Goal: Task Accomplishment & Management: Manage account settings

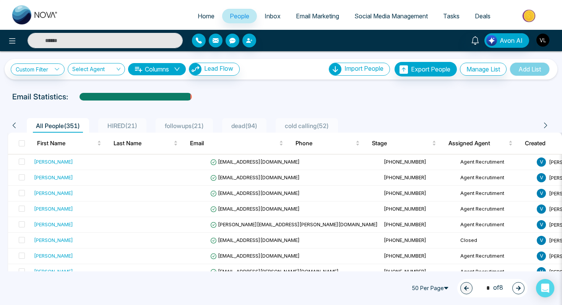
click at [539, 43] on img "button" at bounding box center [543, 40] width 13 height 13
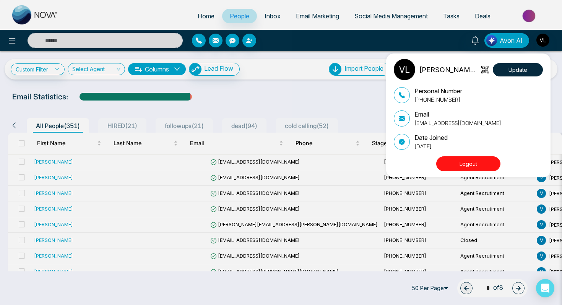
click at [464, 164] on button "Logout" at bounding box center [468, 163] width 64 height 15
